Goal: Transaction & Acquisition: Book appointment/travel/reservation

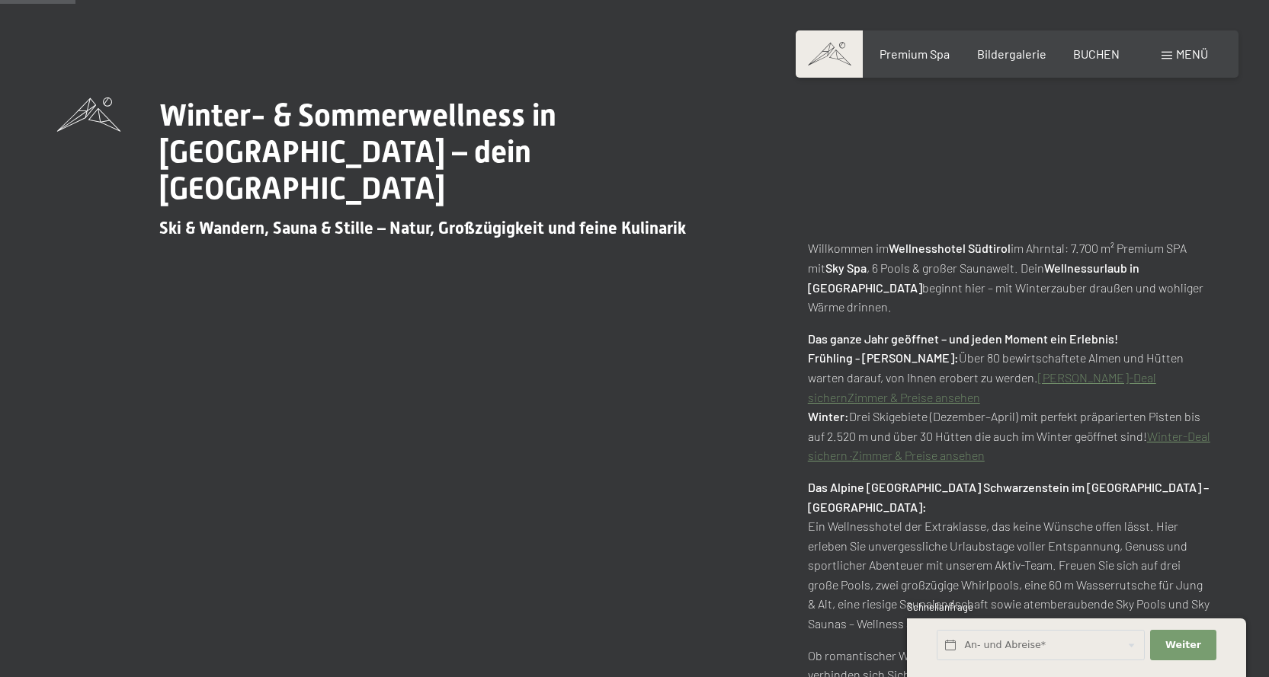
scroll to position [533, 0]
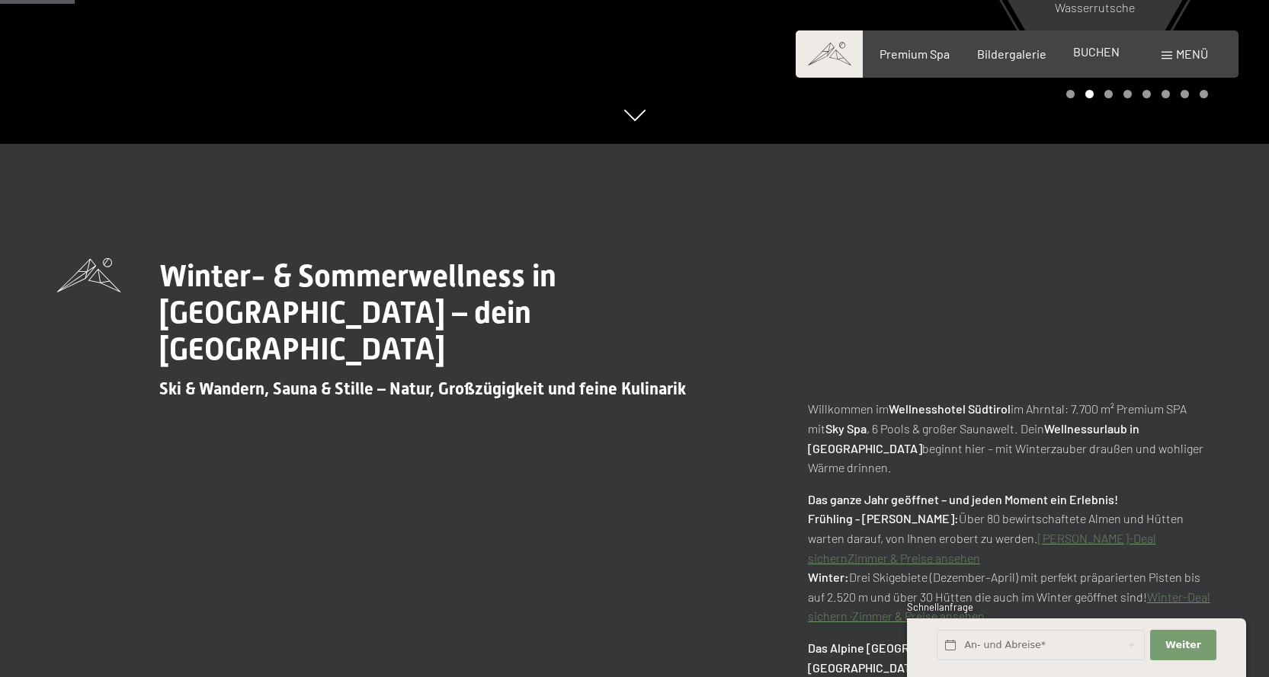
click at [1103, 53] on span "BUCHEN" at bounding box center [1096, 51] width 46 height 14
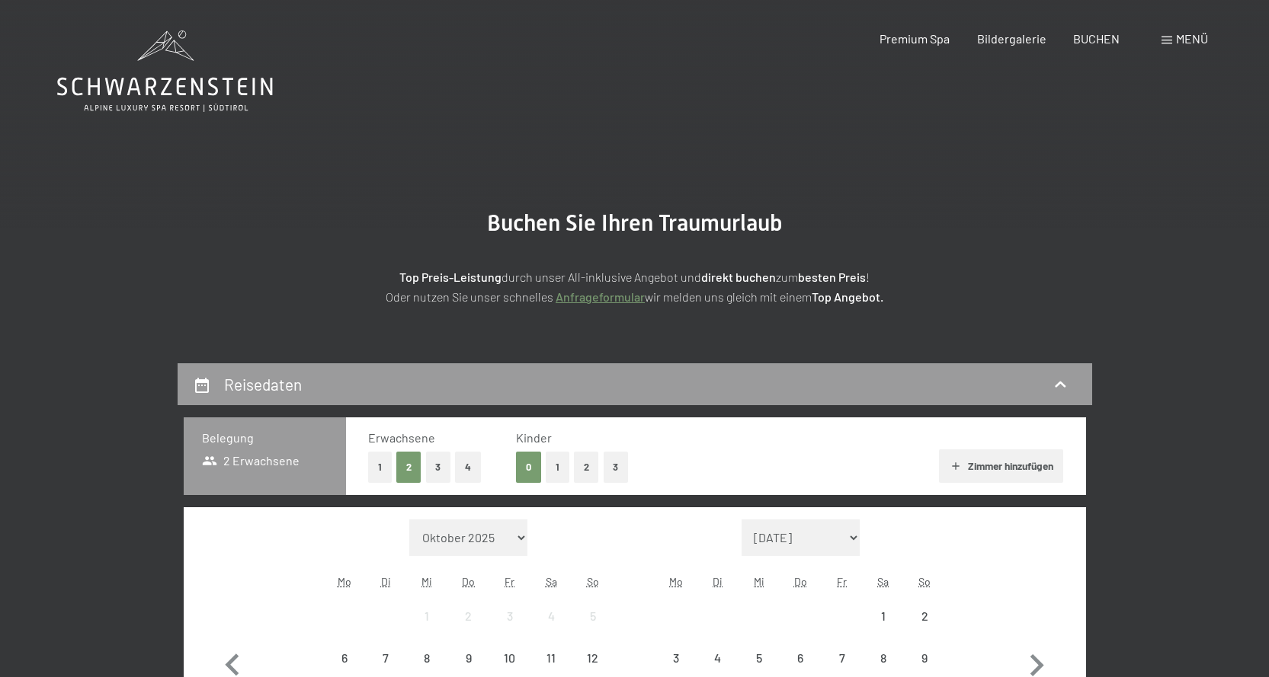
scroll to position [305, 0]
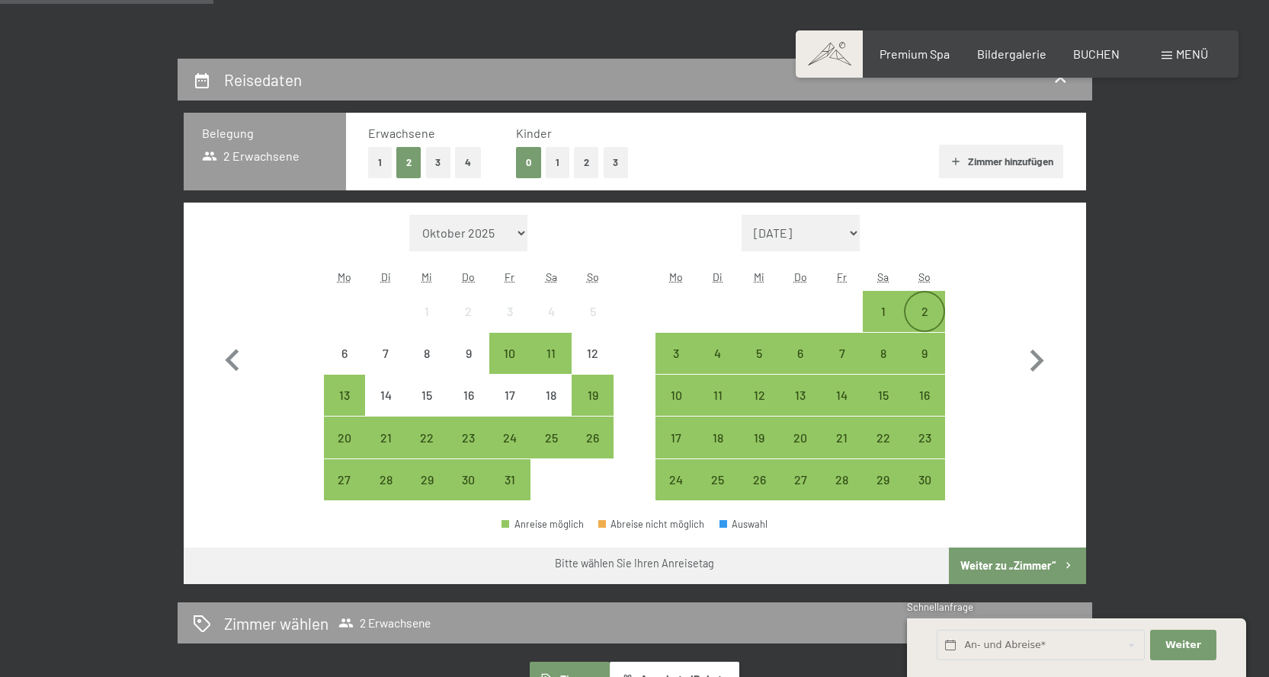
click at [936, 310] on div "2" at bounding box center [924, 325] width 38 height 38
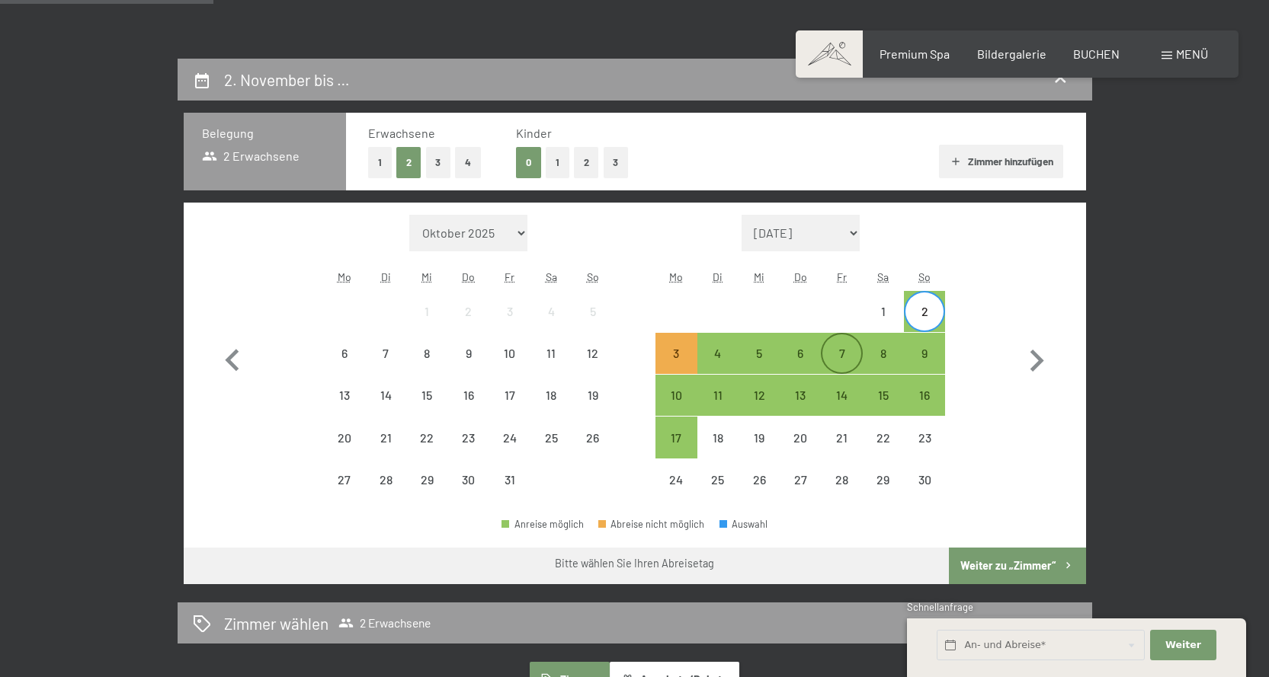
click at [840, 364] on div "7" at bounding box center [841, 366] width 38 height 38
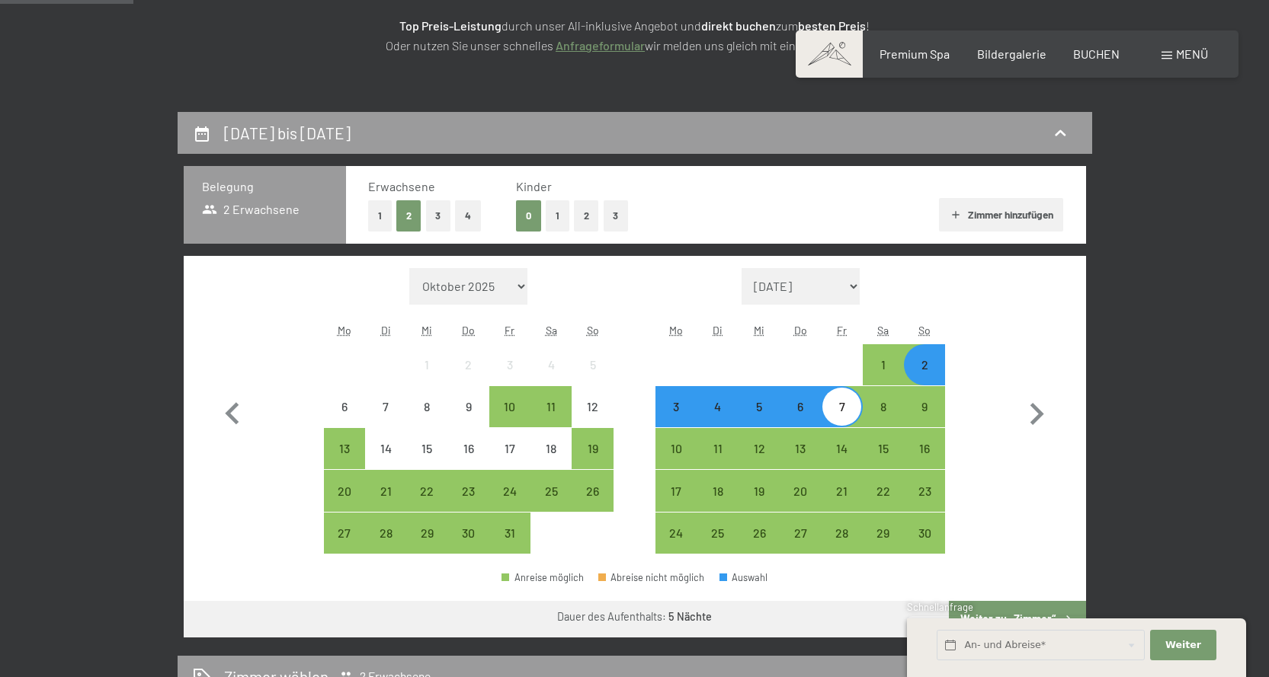
scroll to position [229, 0]
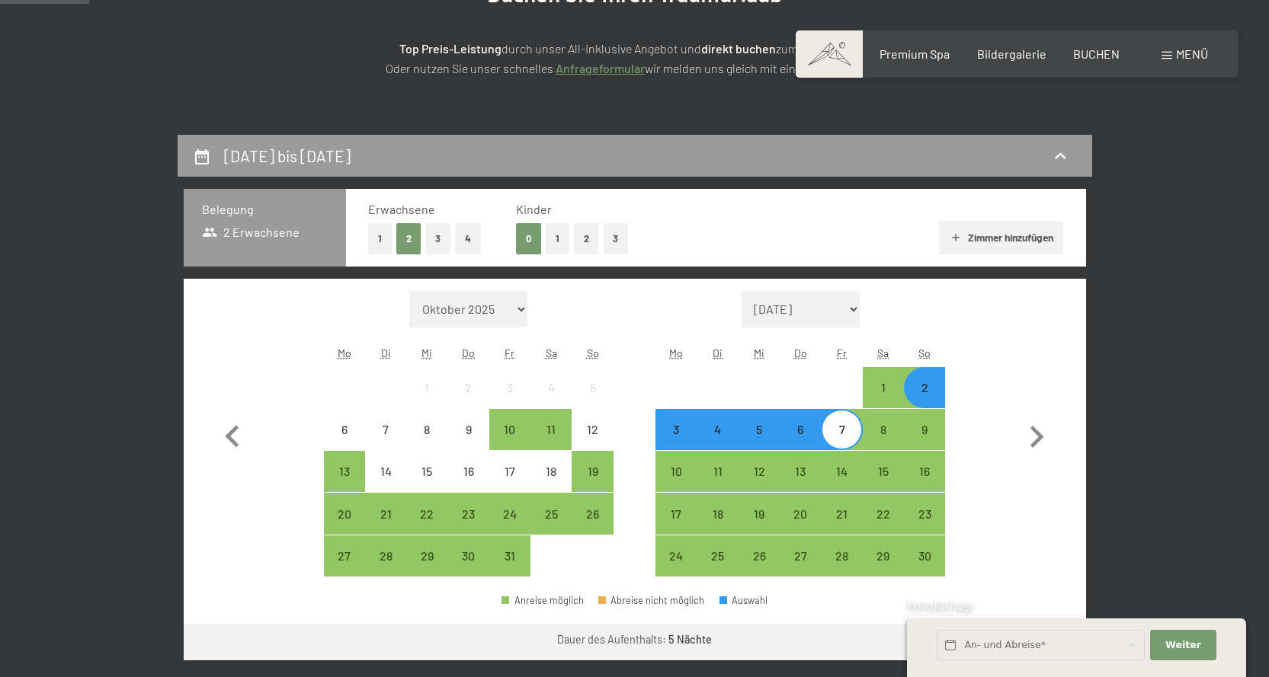
click at [555, 241] on button "1" at bounding box center [557, 238] width 24 height 31
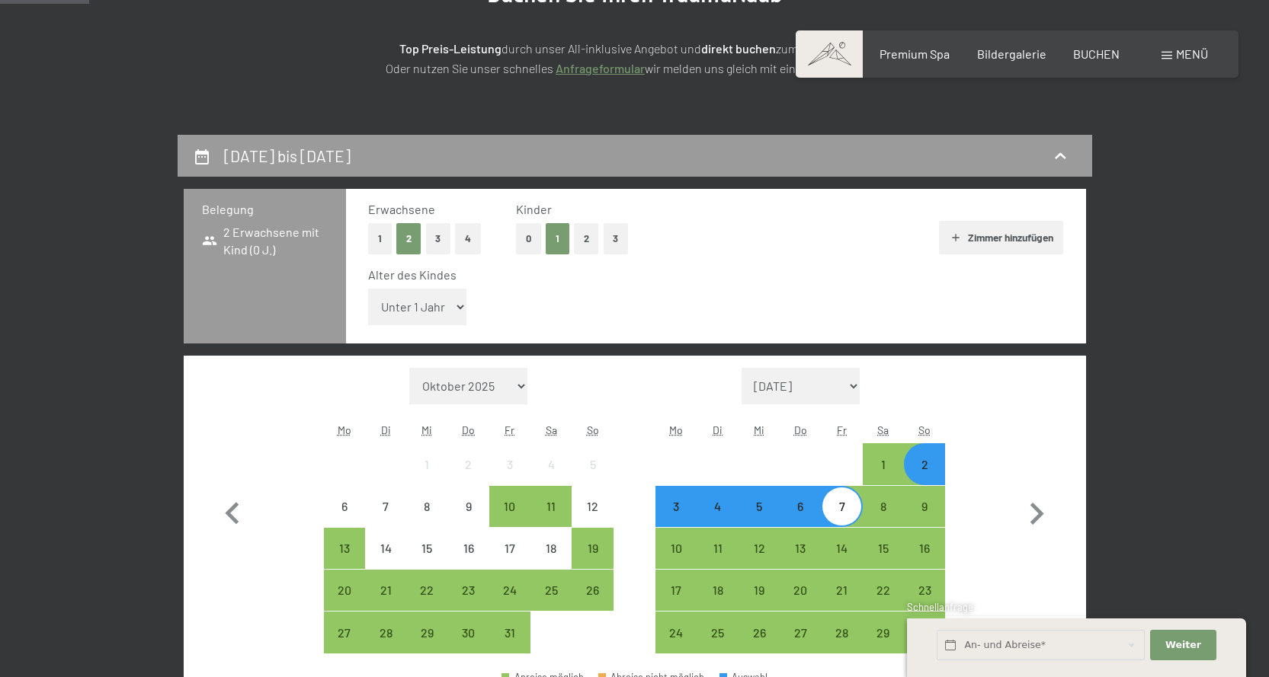
click at [451, 310] on select "Unter 1 Jahr 1 Jahr 2 Jahre 3 Jahre 4 Jahre 5 Jahre 6 Jahre 7 Jahre 8 Jahre 9 J…" at bounding box center [417, 307] width 99 height 37
select select "6"
click at [368, 289] on select "Unter 1 Jahr 1 Jahr 2 Jahre 3 Jahre 4 Jahre 5 Jahre 6 Jahre 7 Jahre 8 Jahre 9 J…" at bounding box center [417, 307] width 99 height 37
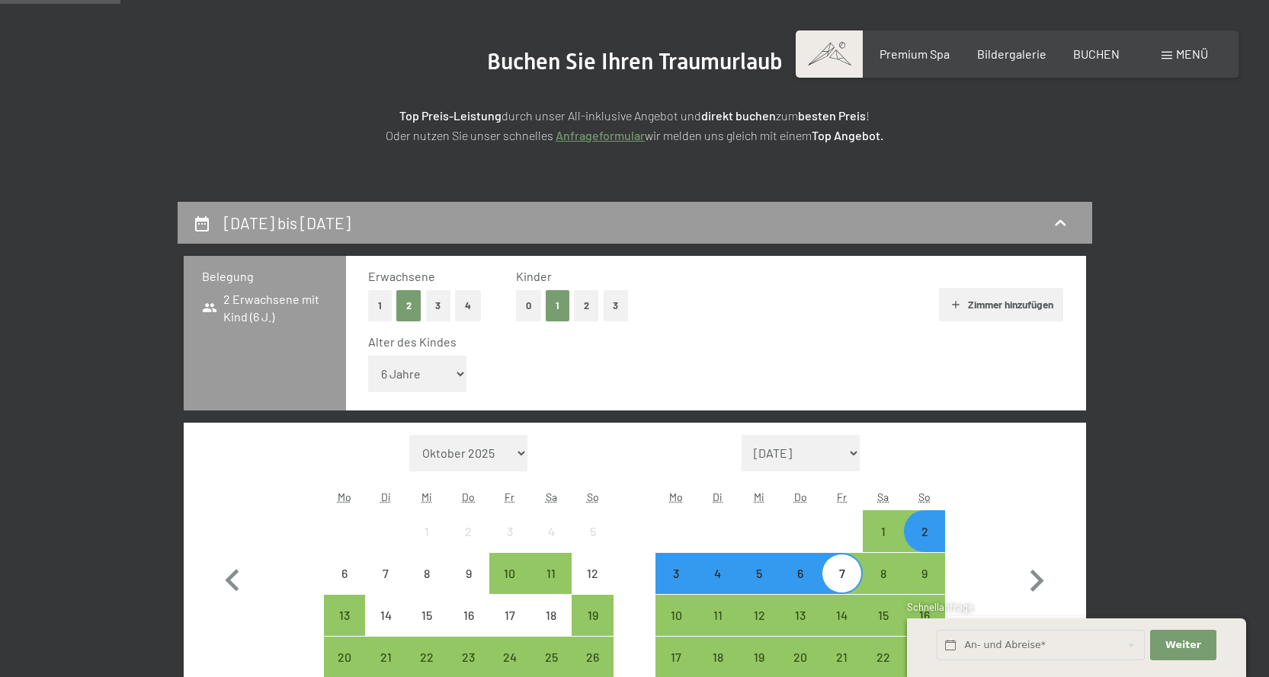
scroll to position [0, 0]
